Goal: Transaction & Acquisition: Purchase product/service

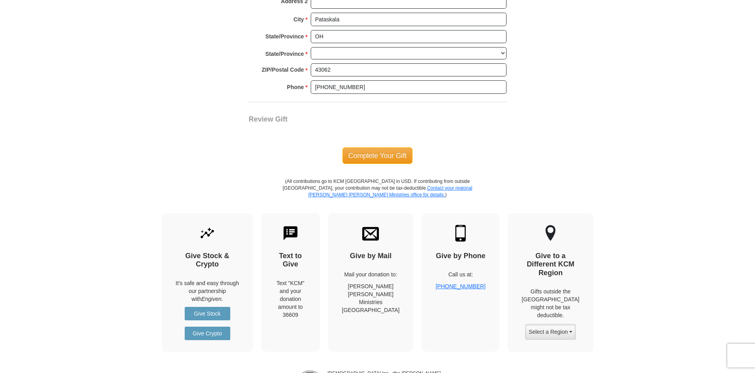
scroll to position [861, 0]
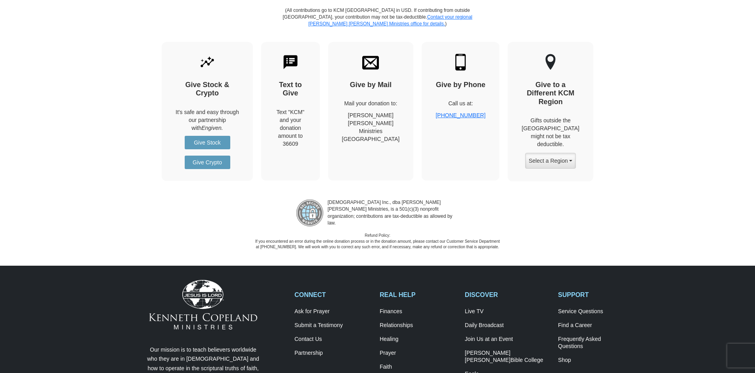
select select "OH"
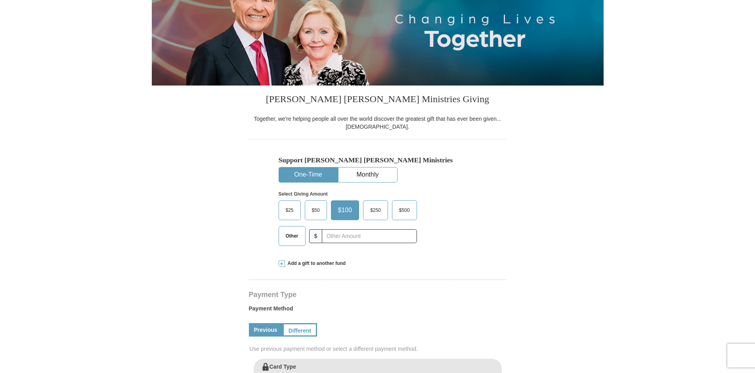
scroll to position [140, 0]
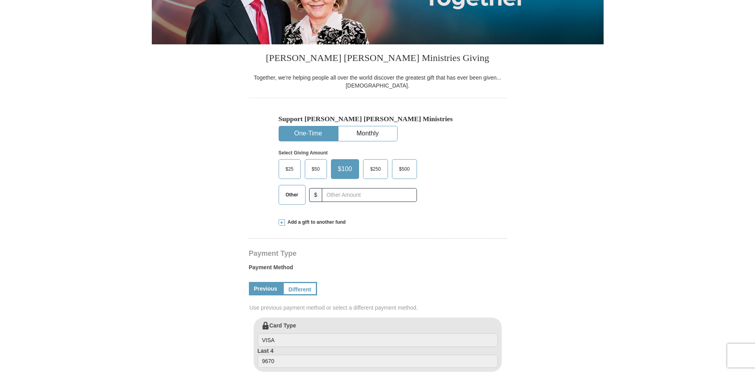
click at [290, 192] on span "Other" at bounding box center [292, 195] width 21 height 12
click at [0, 0] on input "Other" at bounding box center [0, 0] width 0 height 0
click at [336, 193] on input "text" at bounding box center [369, 195] width 88 height 14
type input "0"
click at [281, 223] on span at bounding box center [282, 223] width 6 height 6
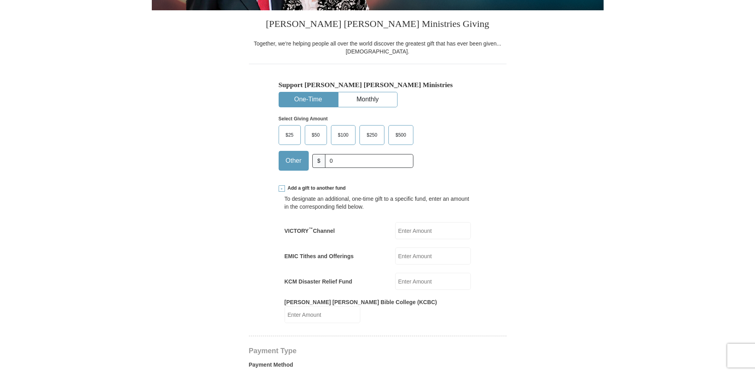
scroll to position [197, 0]
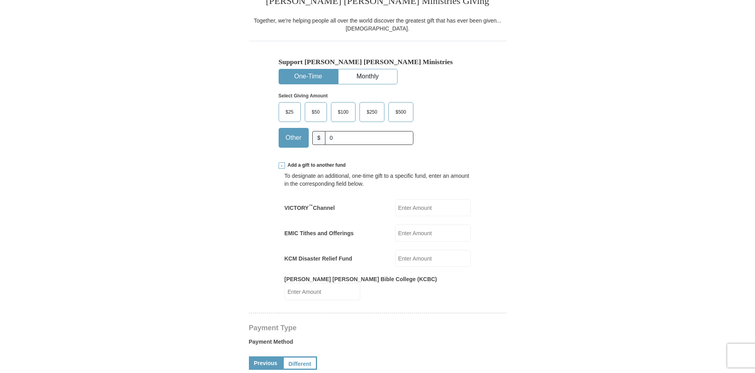
click at [419, 237] on input "EMIC Tithes and Offerings" at bounding box center [433, 233] width 76 height 17
type input "646"
click at [540, 238] on form "[PERSON_NAME] [PERSON_NAME] Ministries Giving Together, we're helping people al…" at bounding box center [378, 334] width 452 height 998
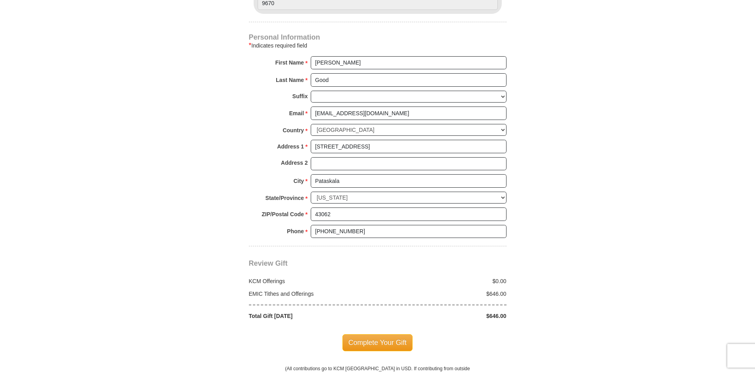
scroll to position [755, 0]
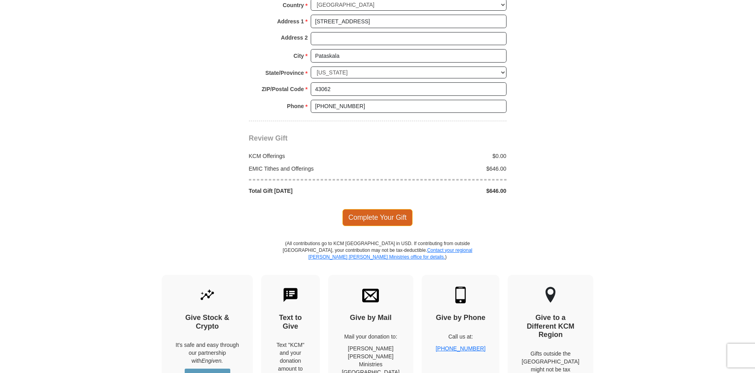
click at [402, 209] on span "Complete Your Gift" at bounding box center [378, 217] width 70 height 17
